Goal: Find specific page/section

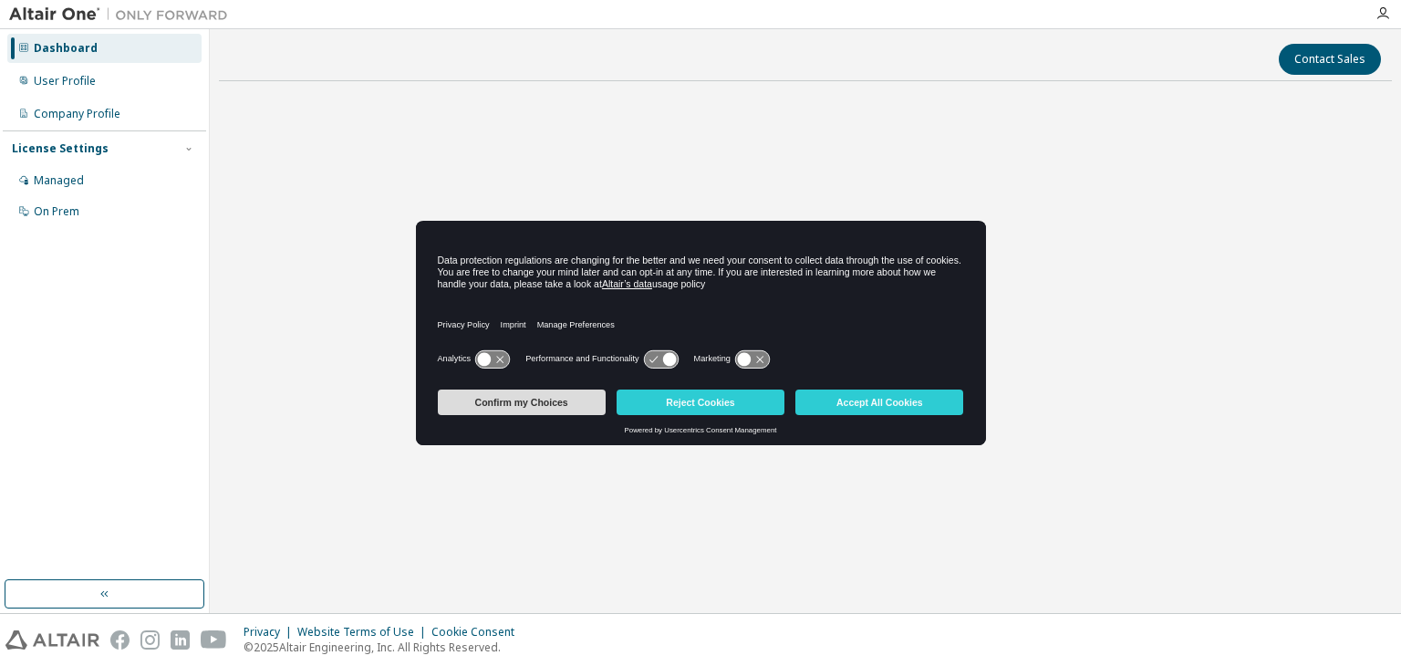
click at [532, 399] on button "Confirm my Choices" at bounding box center [522, 402] width 168 height 26
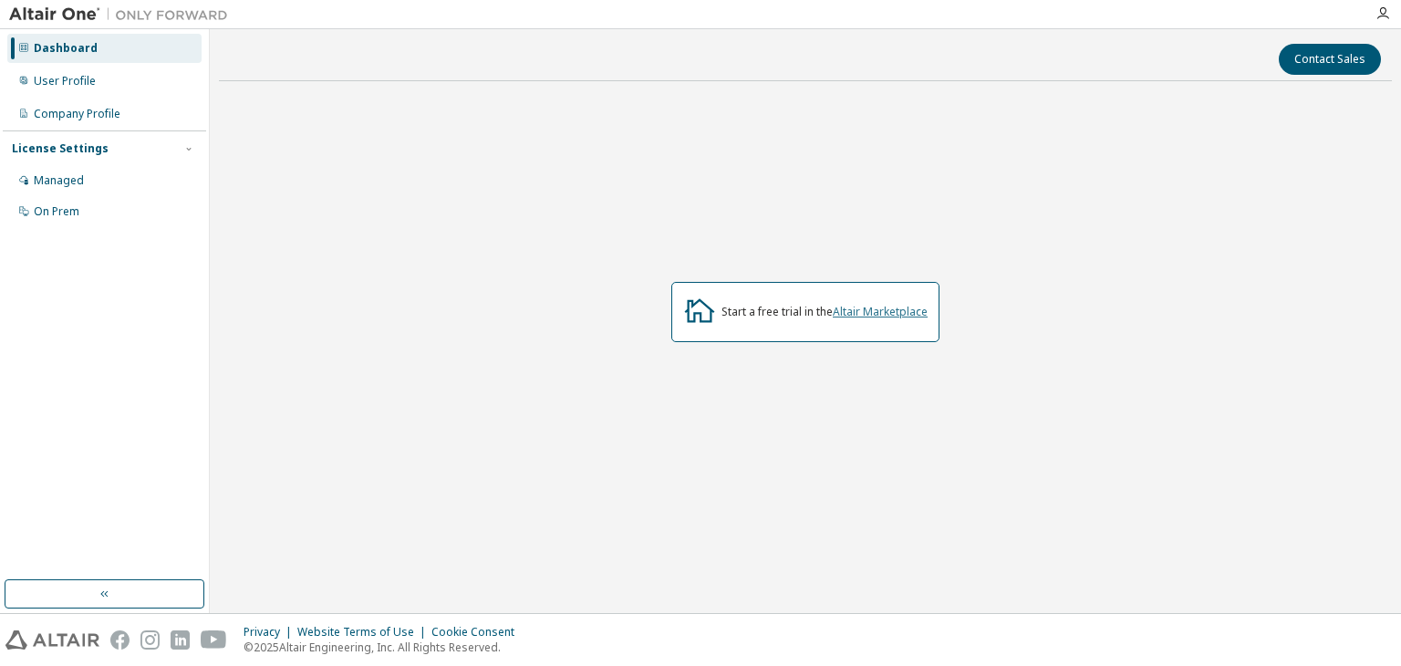
click at [866, 311] on link "Altair Marketplace" at bounding box center [880, 312] width 95 height 16
click at [80, 204] on div "On Prem" at bounding box center [104, 211] width 194 height 29
